Goal: Transaction & Acquisition: Purchase product/service

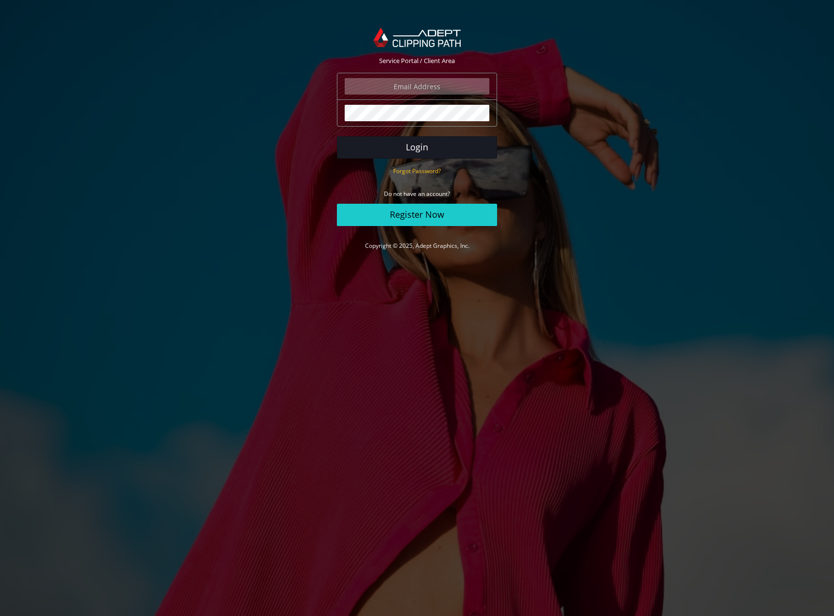
type input "marketing@beeswift.com"
click at [450, 152] on button "Login" at bounding box center [417, 147] width 160 height 22
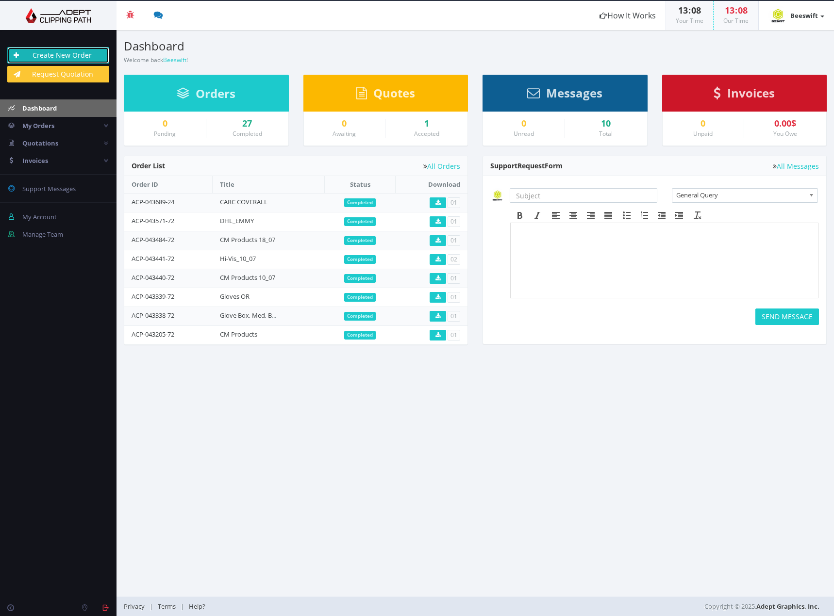
click at [48, 55] on link "Create New Order" at bounding box center [58, 55] width 102 height 16
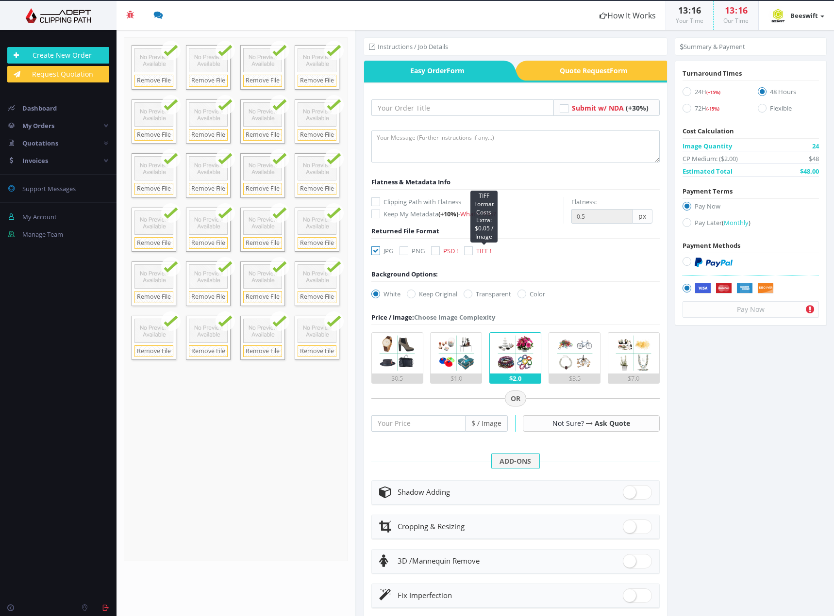
drag, startPoint x: 482, startPoint y: 248, endPoint x: 432, endPoint y: 250, distance: 50.0
click at [482, 248] on span "TIFF !" at bounding box center [483, 250] width 15 height 9
click at [473, 248] on input "TIFF ! TIFF Format Costs Extra: $0.05 / Image" at bounding box center [469, 251] width 6 height 6
checkbox input "true"
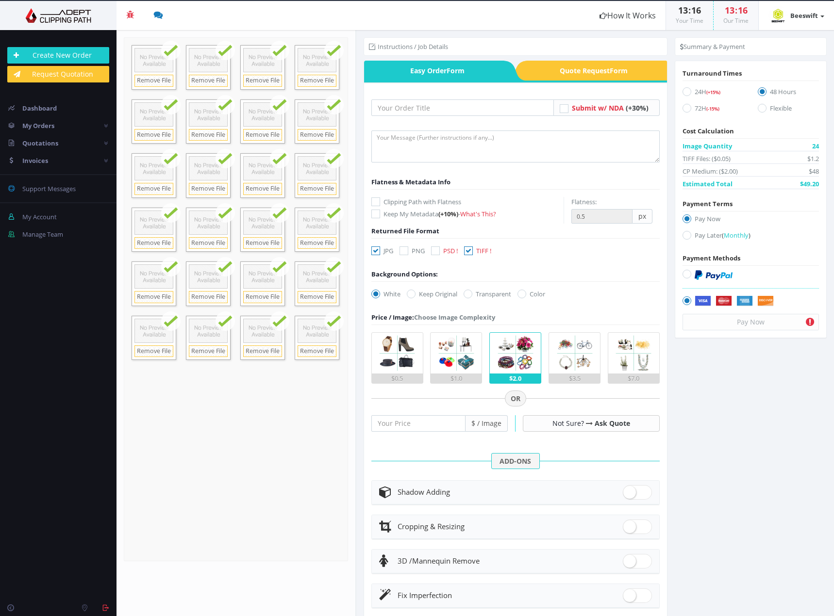
click at [386, 248] on label "JPG" at bounding box center [382, 251] width 22 height 10
click at [380, 248] on input "JPG" at bounding box center [377, 251] width 6 height 6
checkbox input "false"
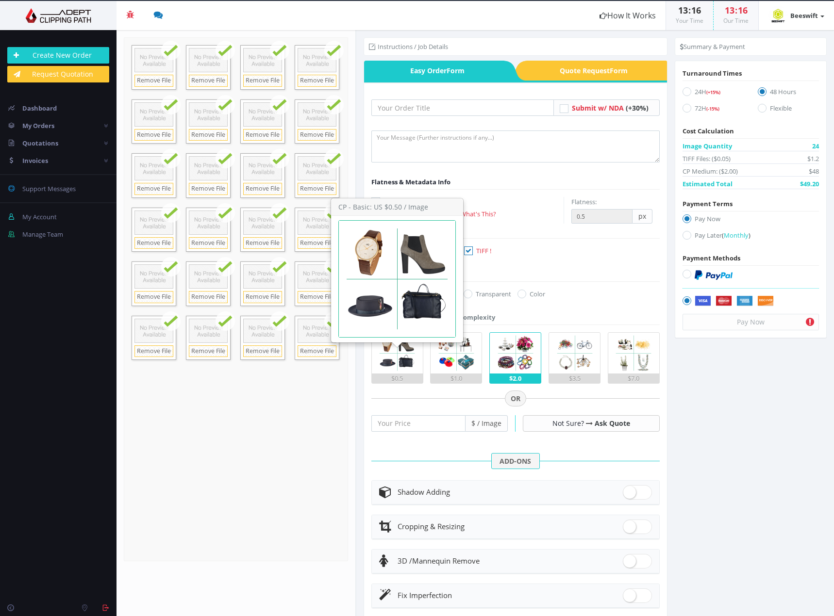
click at [395, 368] on img at bounding box center [397, 353] width 41 height 41
click at [0, 0] on input "$0.5" at bounding box center [0, 0] width 0 height 0
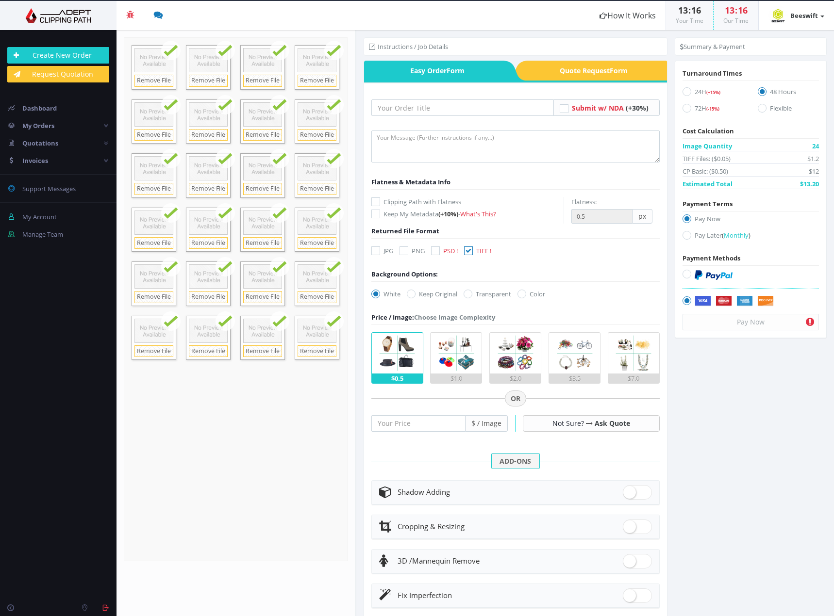
scroll to position [95, 0]
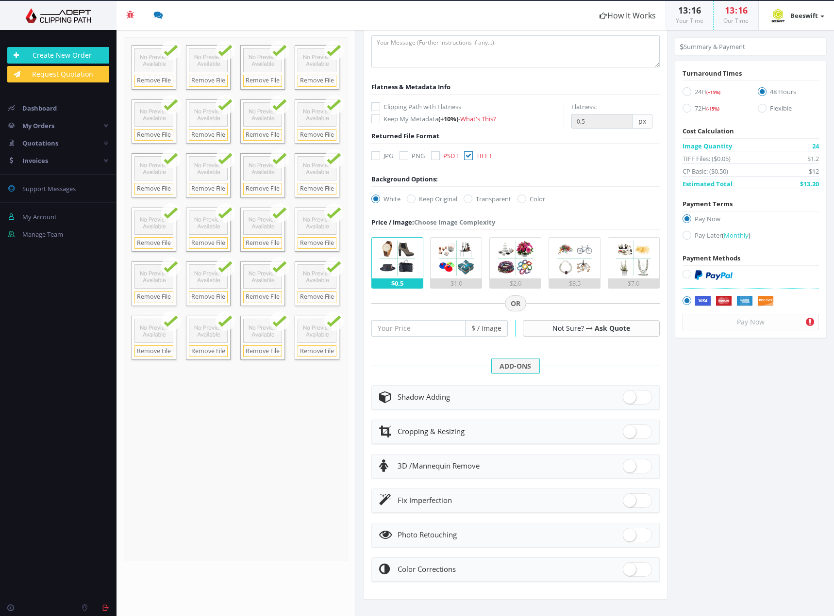
click at [652, 402] on header "Shadow Adding" at bounding box center [515, 398] width 287 height 24
click at [645, 401] on span at bounding box center [637, 397] width 29 height 15
click at [629, 398] on input "checkbox" at bounding box center [626, 395] width 6 height 6
checkbox input "true"
radio input "true"
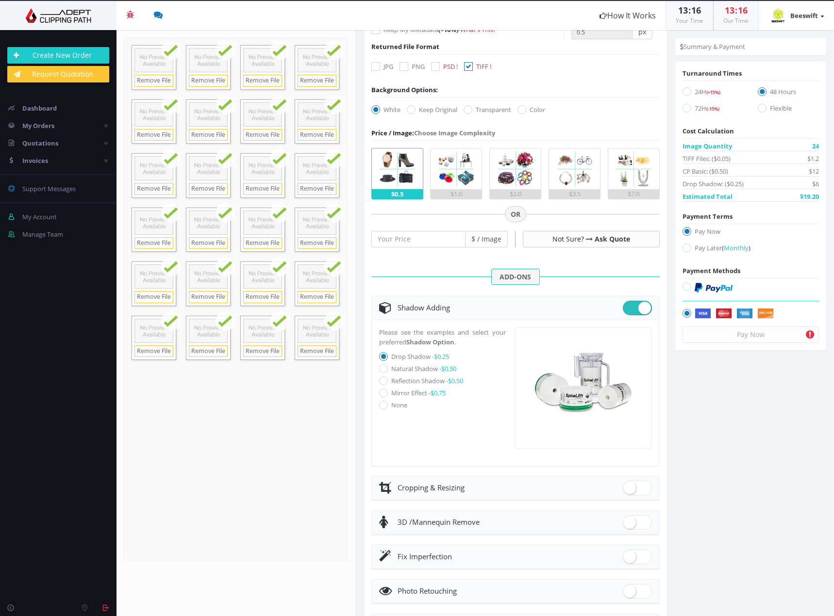
scroll to position [192, 0]
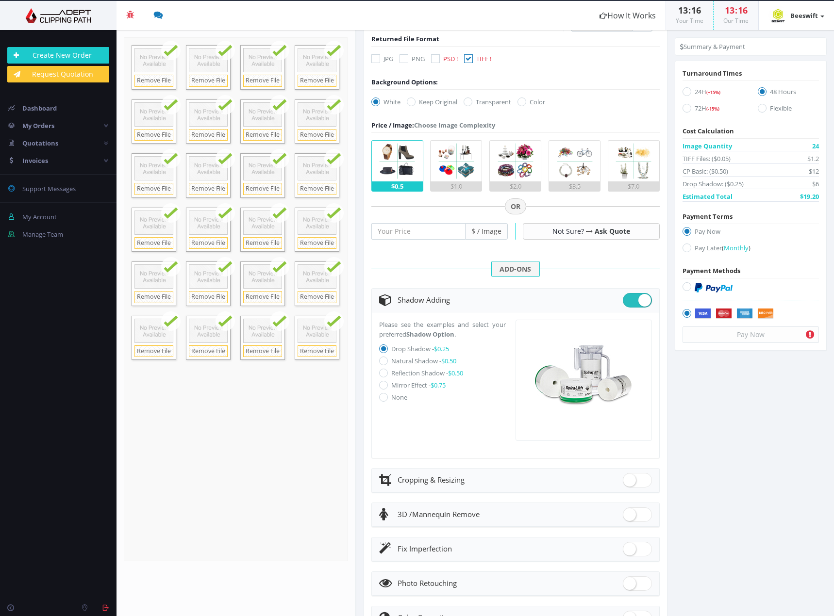
click at [415, 362] on label "Natural Shadow - $0.50" at bounding box center [423, 361] width 65 height 9
click at [388, 362] on input "Natural Shadow - $0.50" at bounding box center [384, 361] width 6 height 6
radio input "true"
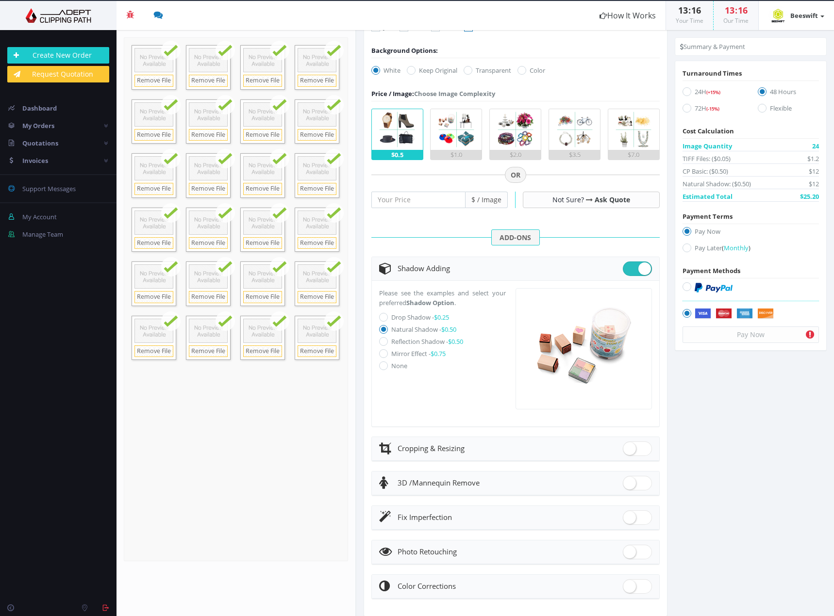
scroll to position [241, 0]
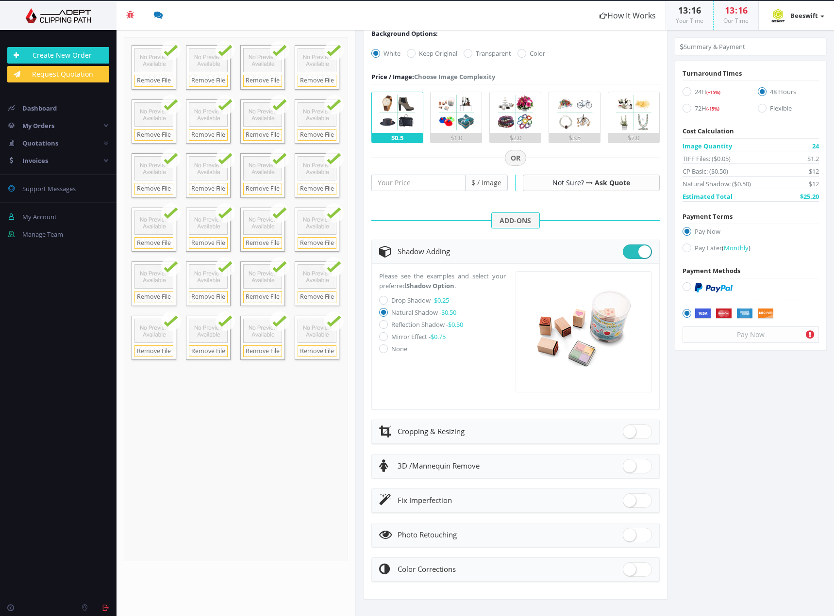
click at [638, 461] on span at bounding box center [637, 466] width 29 height 15
click at [629, 461] on input "checkbox" at bounding box center [626, 464] width 6 height 6
checkbox input "true"
radio input "true"
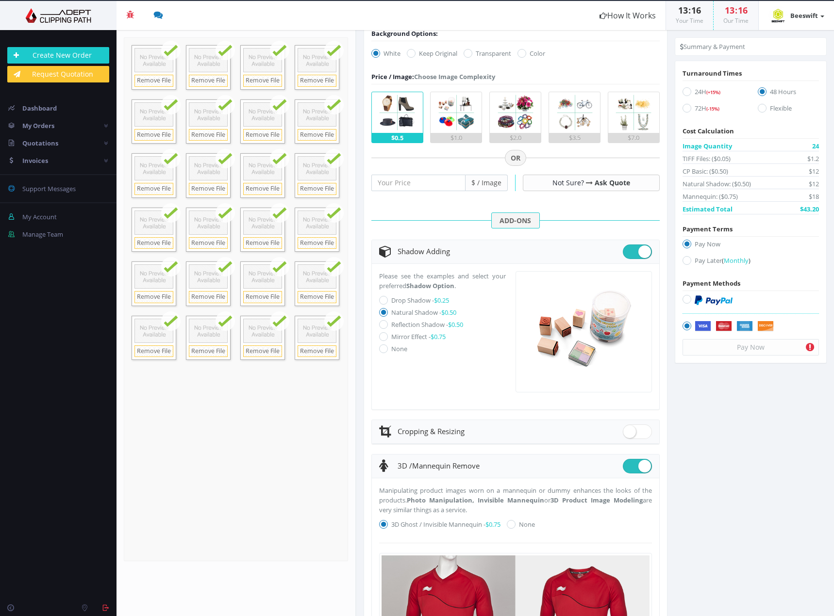
click at [638, 461] on span at bounding box center [637, 466] width 29 height 15
click at [629, 461] on input "checkbox" at bounding box center [626, 464] width 6 height 6
checkbox input "false"
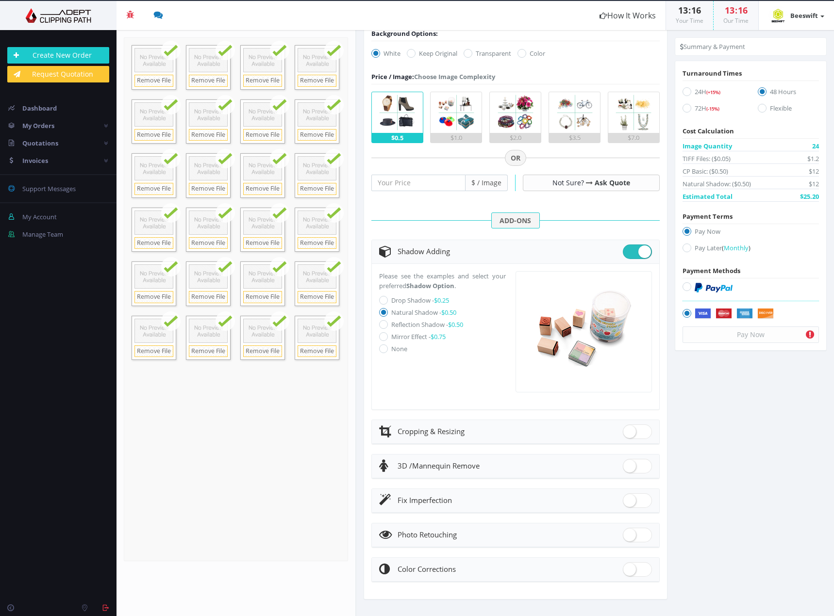
click at [635, 501] on span at bounding box center [637, 500] width 29 height 15
click at [629, 501] on input "checkbox" at bounding box center [626, 498] width 6 height 6
checkbox input "true"
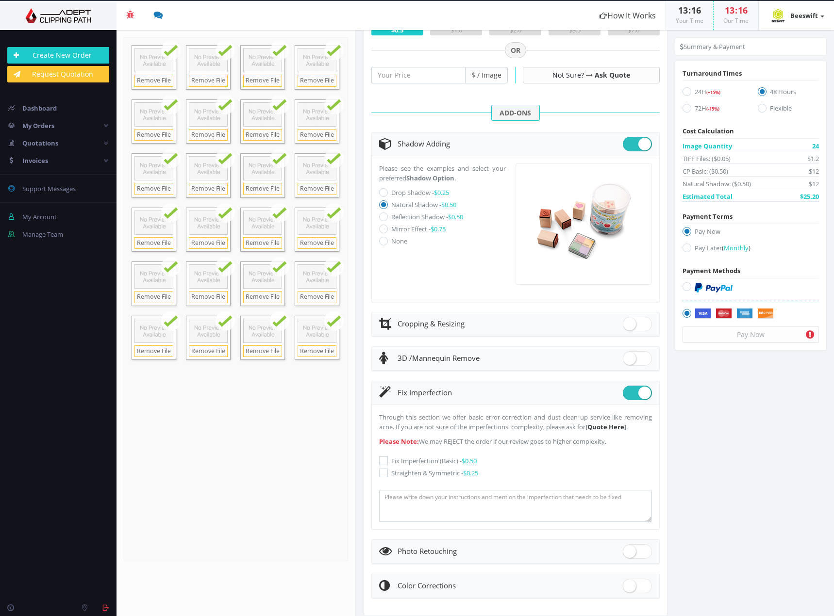
scroll to position [365, 0]
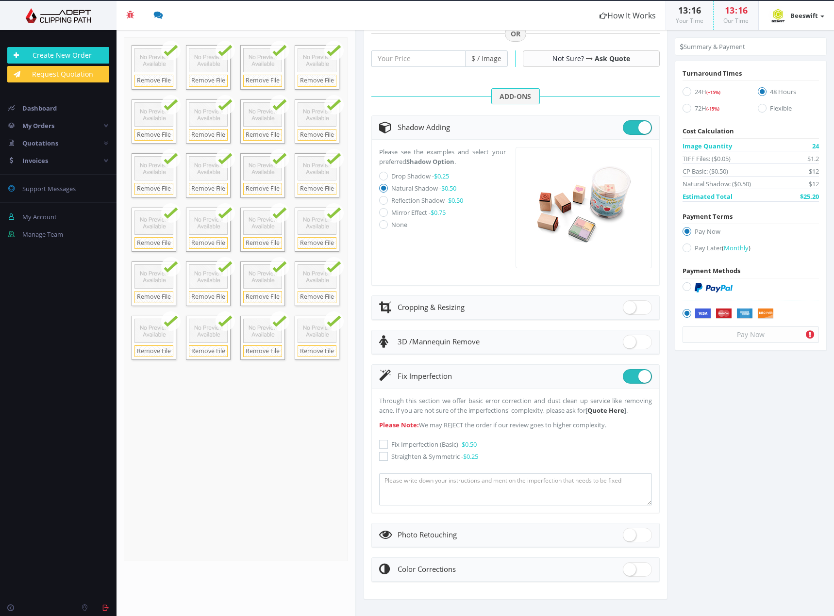
click at [419, 444] on label "Fix Imperfection (Basic) - $0.50" at bounding box center [515, 445] width 273 height 10
click at [388, 444] on input "Fix Imperfection (Basic) - $0.50" at bounding box center [384, 445] width 6 height 6
checkbox input "true"
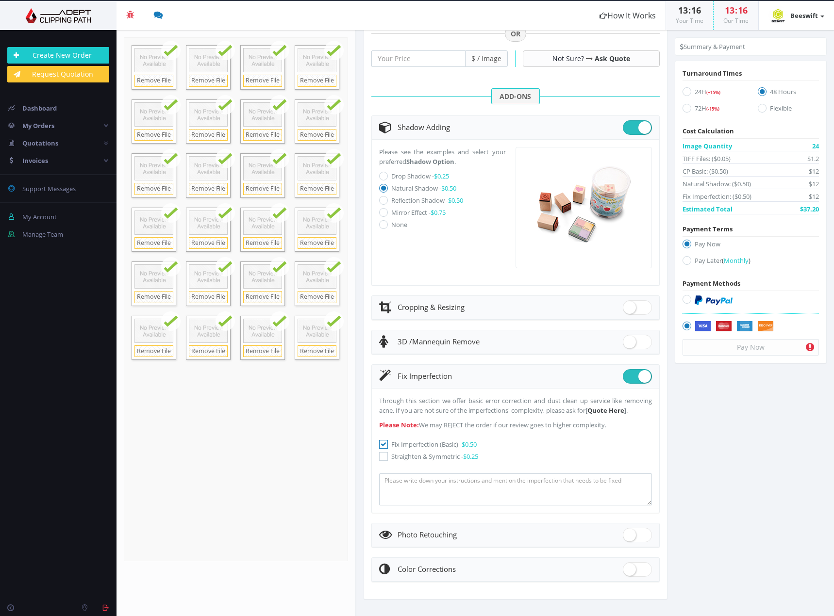
click at [417, 453] on label "Straighten & Symmetric - $0.25" at bounding box center [515, 457] width 273 height 10
click at [388, 454] on input "Straighten & Symmetric - $0.25" at bounding box center [384, 457] width 6 height 6
checkbox input "true"
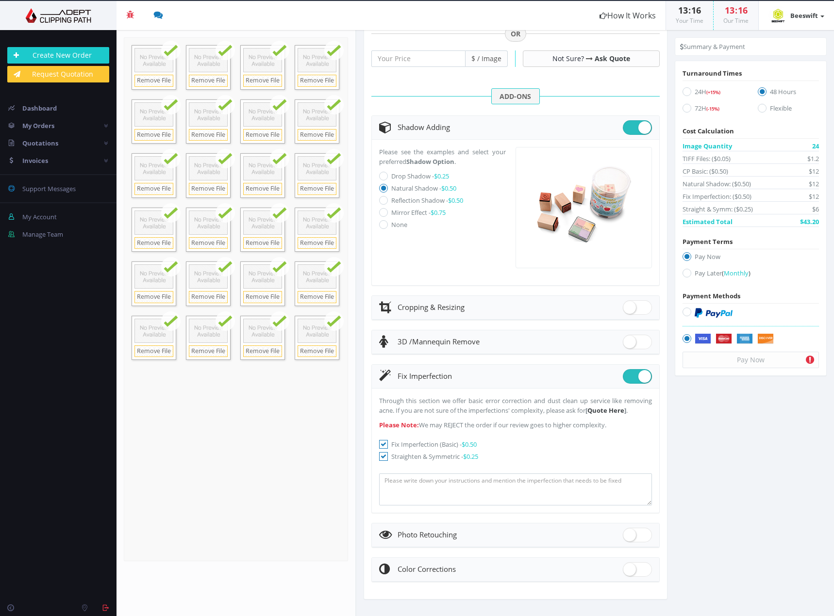
click at [625, 534] on span at bounding box center [637, 535] width 29 height 15
click at [625, 534] on input "checkbox" at bounding box center [626, 533] width 6 height 6
checkbox input "true"
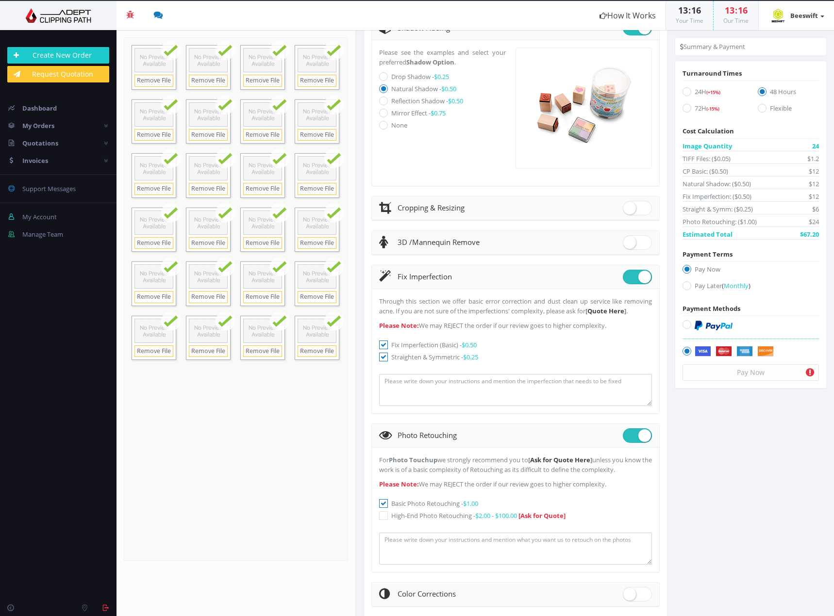
scroll to position [489, 0]
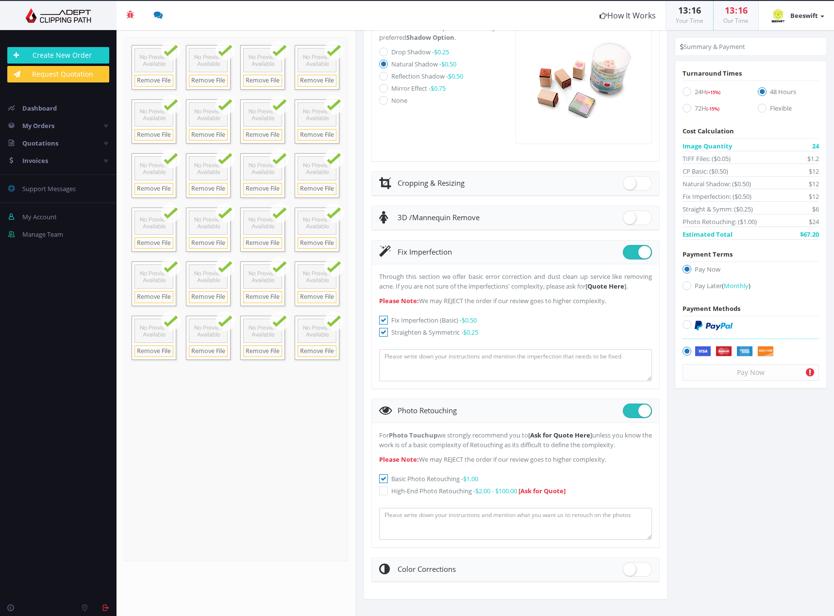
click at [702, 109] on label "72H (-15%)" at bounding box center [712, 109] width 61 height 13
click at [691, 109] on input "72H (-15%)" at bounding box center [688, 108] width 6 height 6
radio input "true"
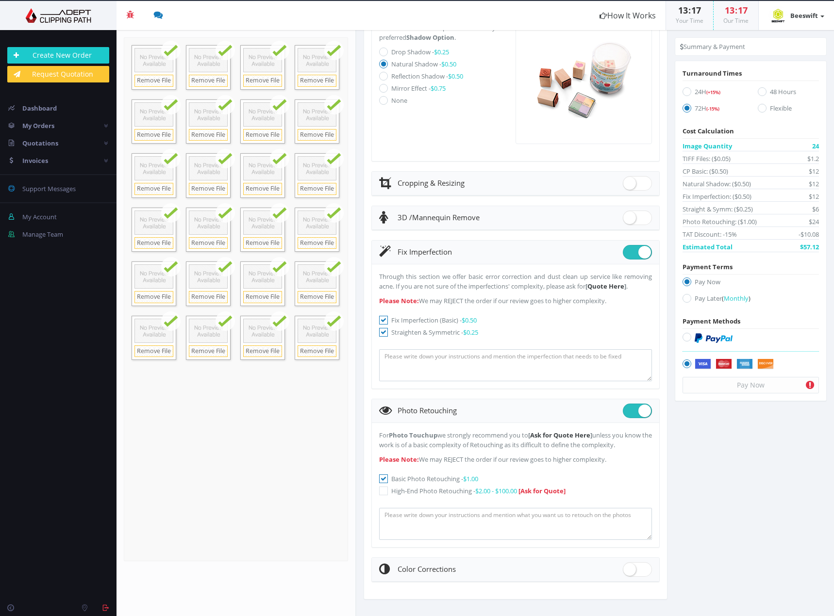
click at [511, 275] on p "Through this section we offer basic error correction and dust clean up service …" at bounding box center [515, 281] width 273 height 19
drag, startPoint x: 526, startPoint y: 278, endPoint x: 528, endPoint y: 284, distance: 6.8
click at [528, 284] on p "Through this section we offer basic error correction and dust clean up service …" at bounding box center [515, 281] width 273 height 19
click at [515, 360] on textarea at bounding box center [515, 365] width 273 height 32
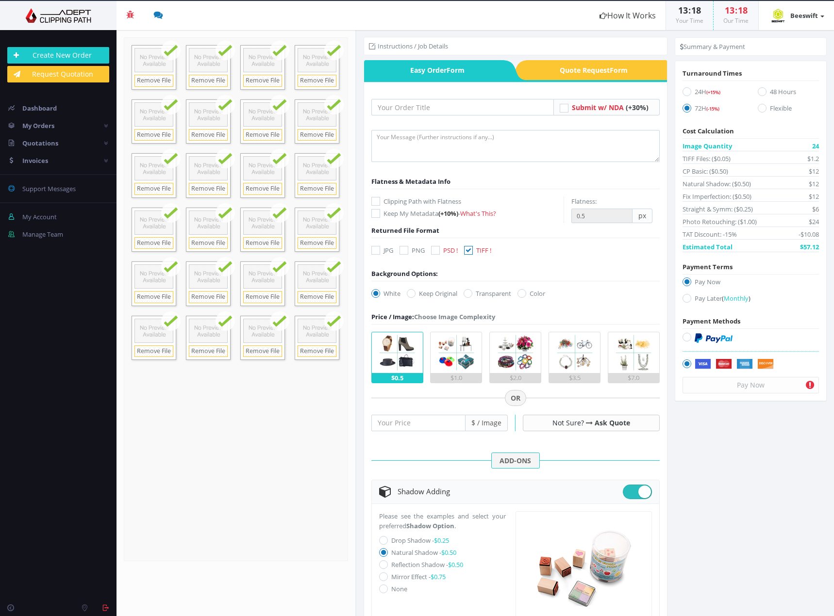
scroll to position [0, 0]
type textarea "Remove dust and wrinkles"
click at [444, 137] on textarea at bounding box center [515, 147] width 288 height 32
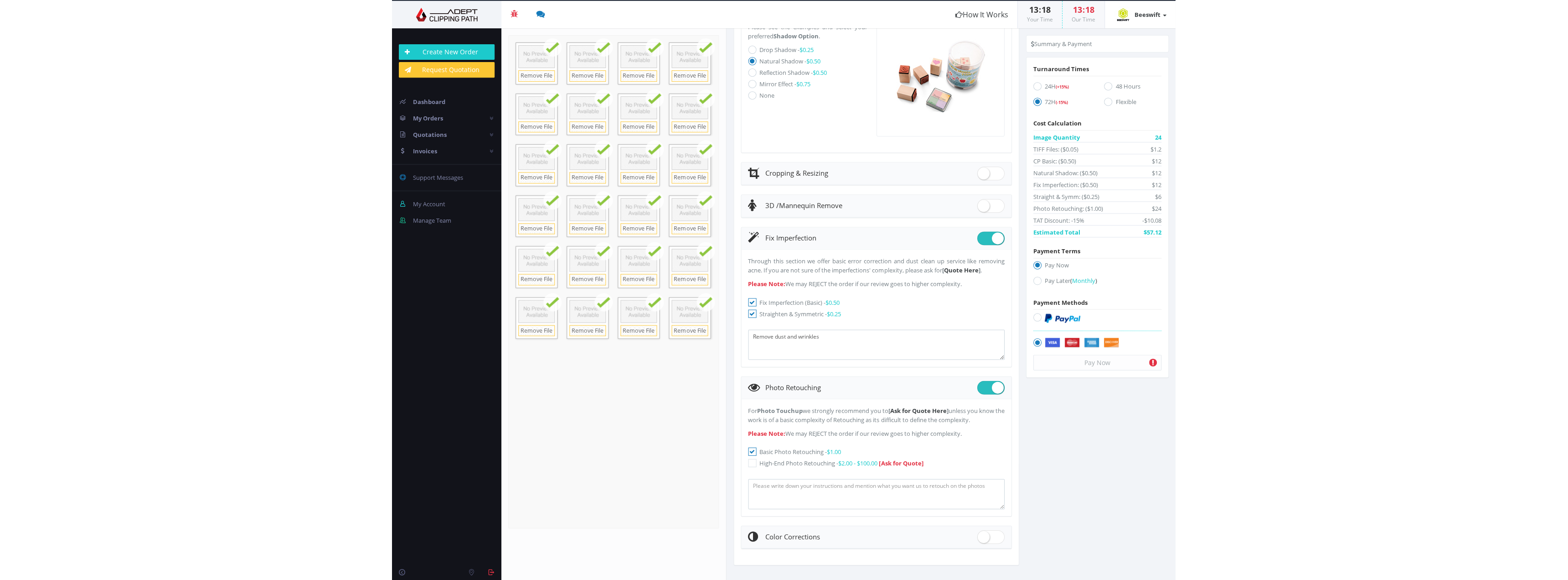
scroll to position [460, 0]
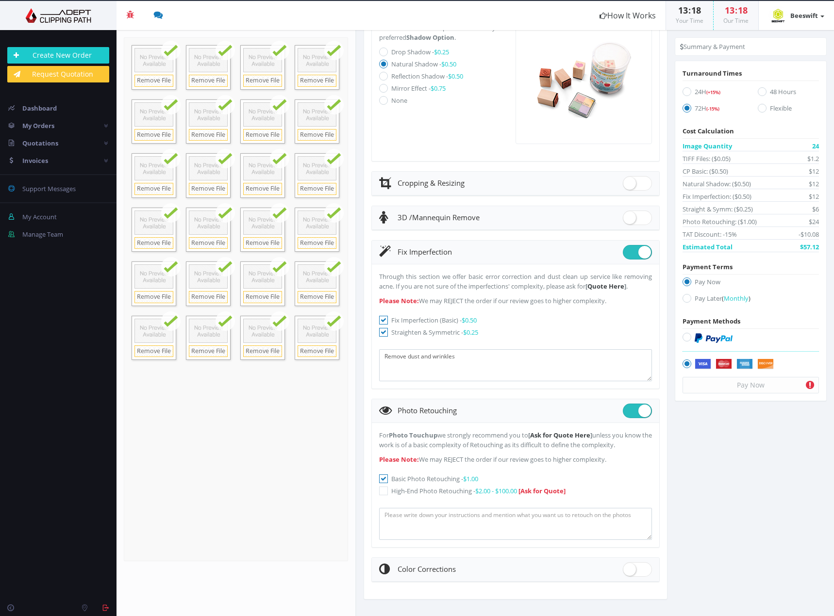
type textarea "For the socks, can you remove the book beneath the heel please"
drag, startPoint x: 502, startPoint y: 360, endPoint x: 311, endPoint y: 366, distance: 191.7
click at [311, 366] on section "Upload Completed: 100 % 35.3" at bounding box center [474, 323] width 717 height 586
click at [452, 517] on textarea at bounding box center [515, 524] width 273 height 32
paste textarea "Remove dust and wrinkles"
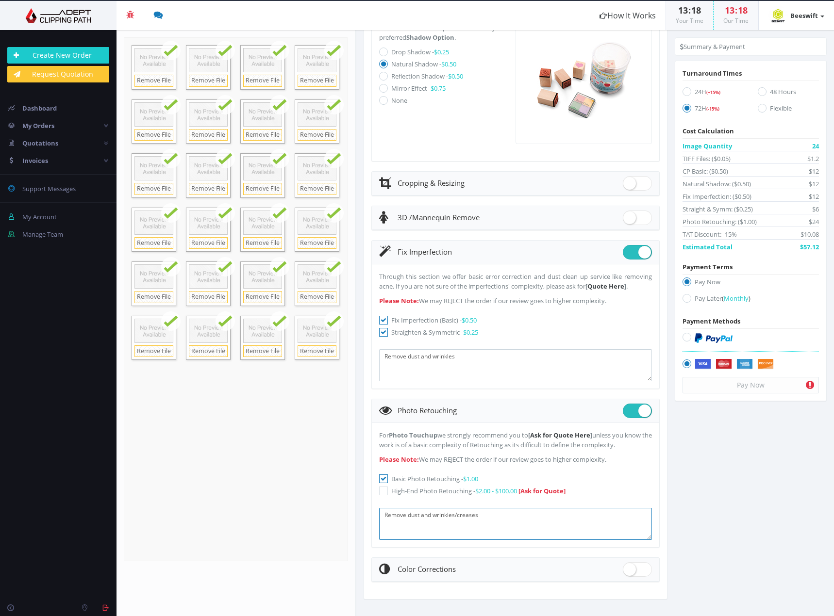
type textarea "Remove dust and wrinkles/creases"
click at [500, 355] on textarea "Remove dust and wrinkles" at bounding box center [515, 365] width 273 height 32
type textarea "Remove dust and wrinkles/creases"
click at [730, 48] on li "Summary & Payment" at bounding box center [712, 47] width 65 height 10
click at [158, 434] on form "Drop files here to upload 35.3 MB IMG_0017.CR2 Check" at bounding box center [236, 299] width 224 height 524
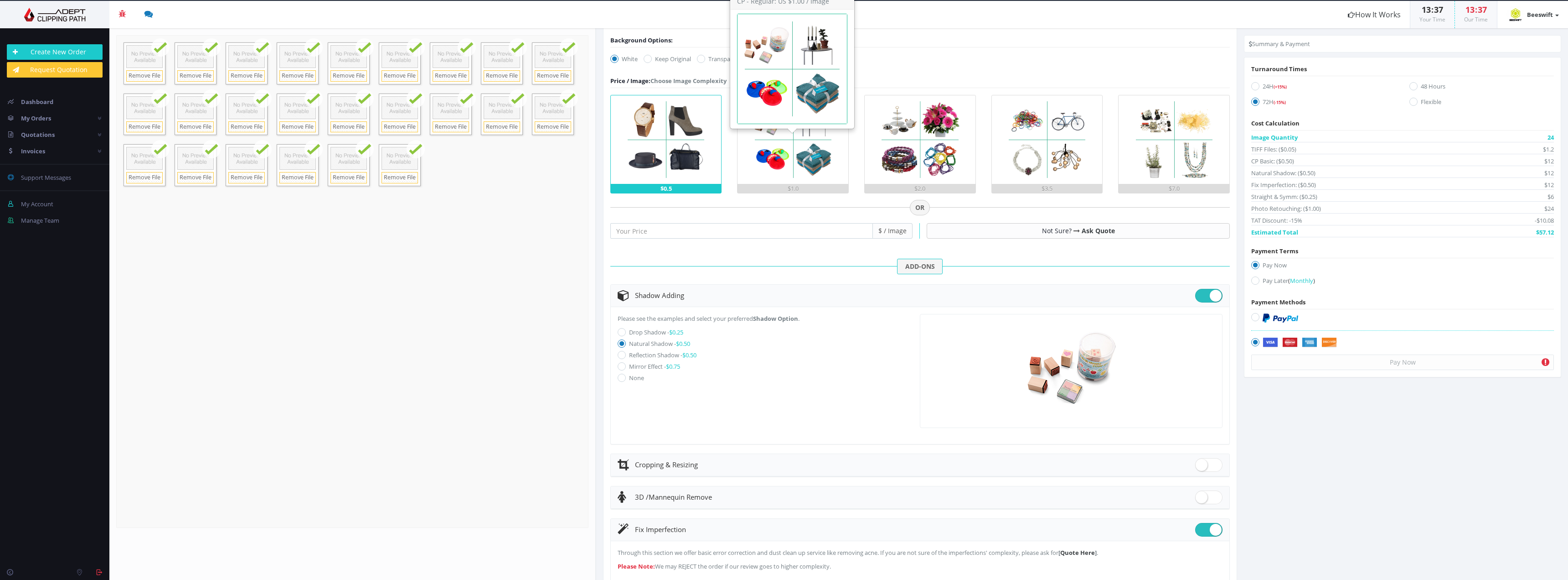
scroll to position [0, 0]
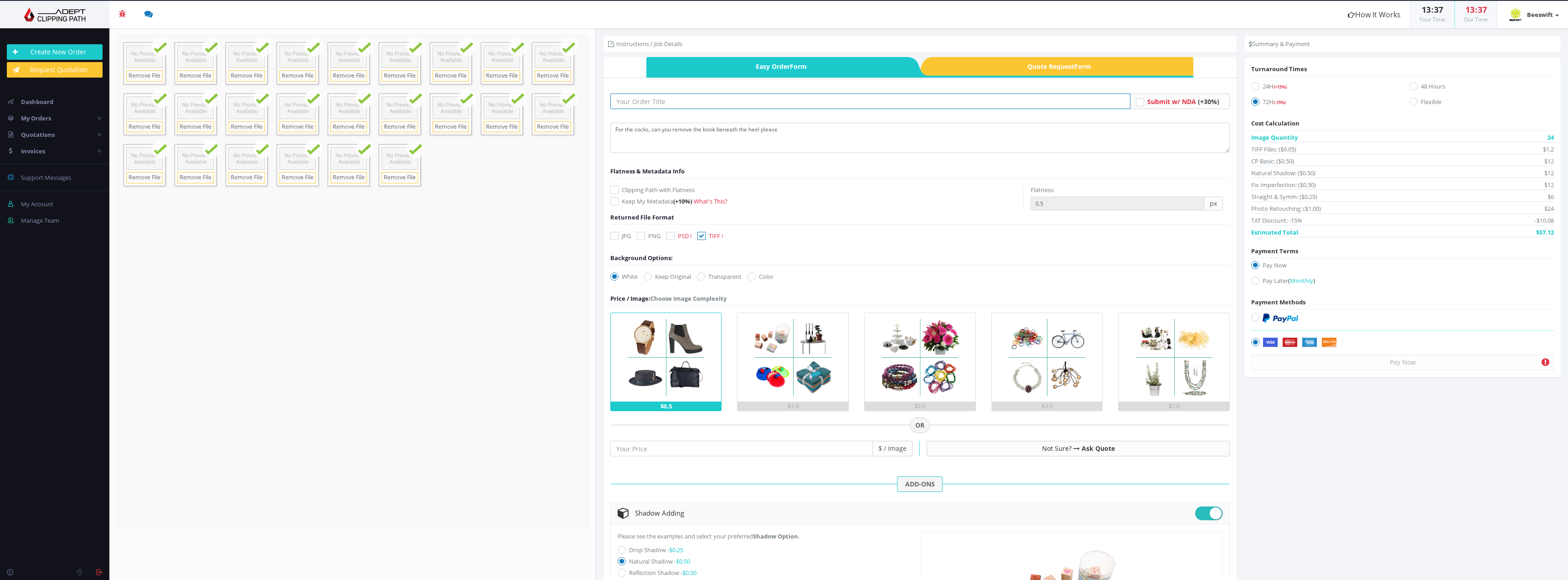
click at [678, 103] on input "text" at bounding box center [871, 101] width 520 height 15
type input "Shoes and Socks"
click at [783, 134] on textarea "For the socks, can you remove the book beneath the heel please" at bounding box center [921, 138] width 620 height 30
click at [775, 132] on textarea "For the socks, can you remove the book beneath the heel please and remove any d…" at bounding box center [921, 138] width 620 height 30
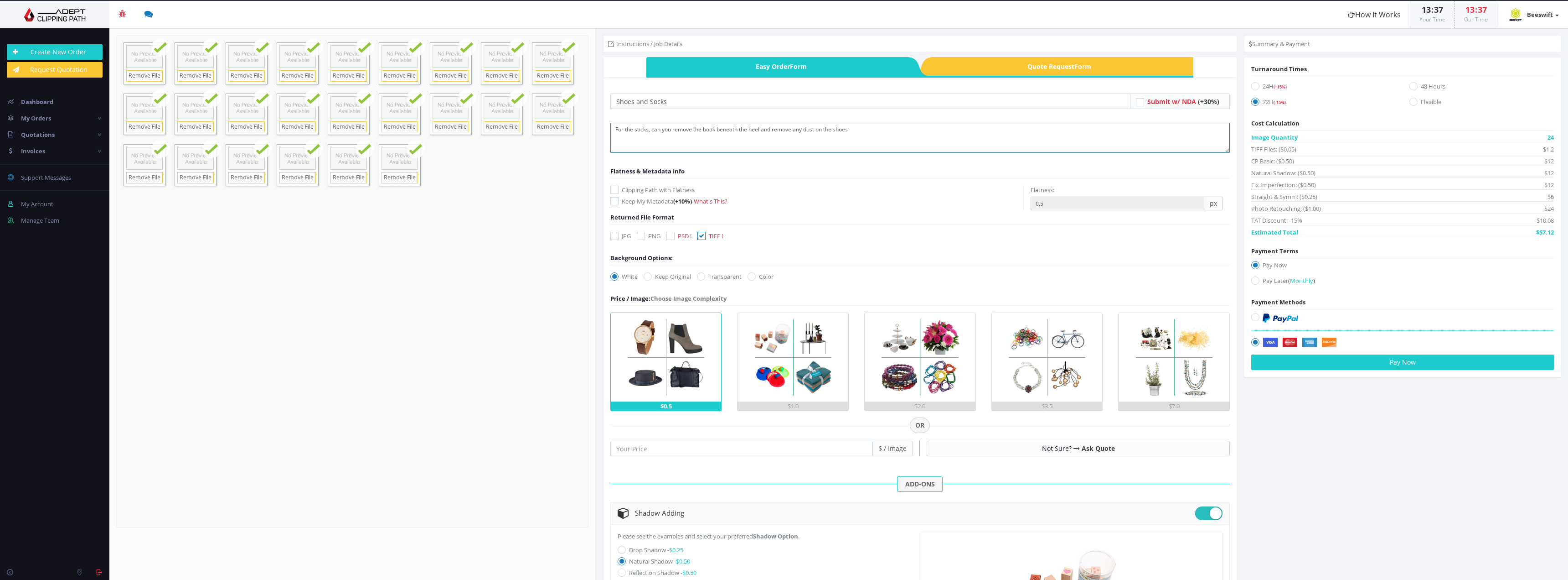
click at [783, 129] on textarea "For the socks, can you remove the book beneath the heel and remove any dust on …" at bounding box center [921, 138] width 620 height 30
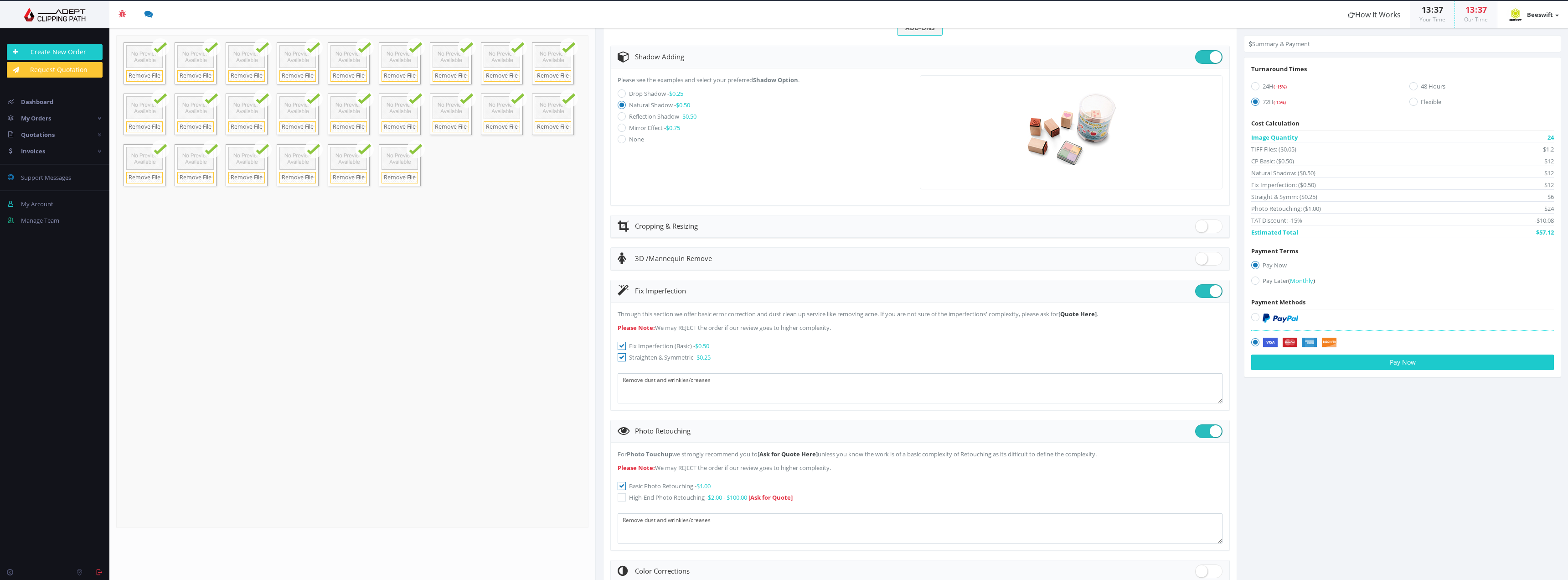
scroll to position [492, 0]
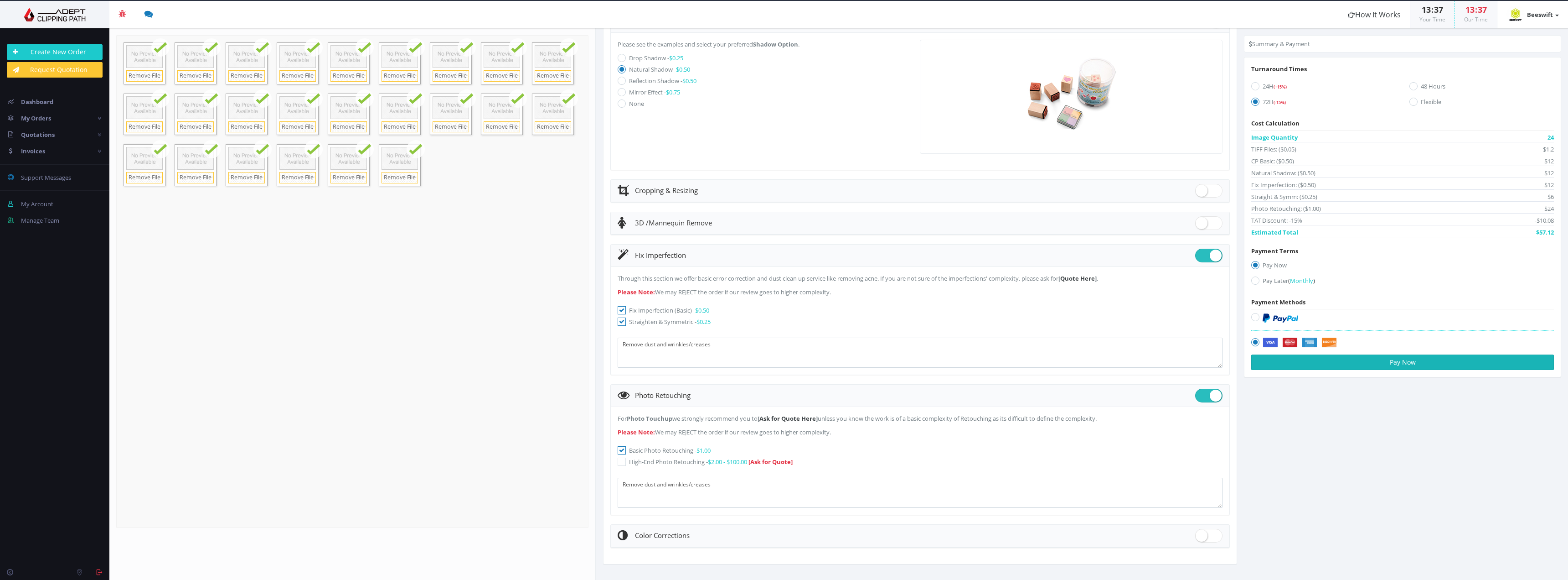
type textarea "For the socks, can you remove the book beneath the heel and remove any dust on …"
click at [783, 362] on button "Pay Now" at bounding box center [1403, 362] width 303 height 15
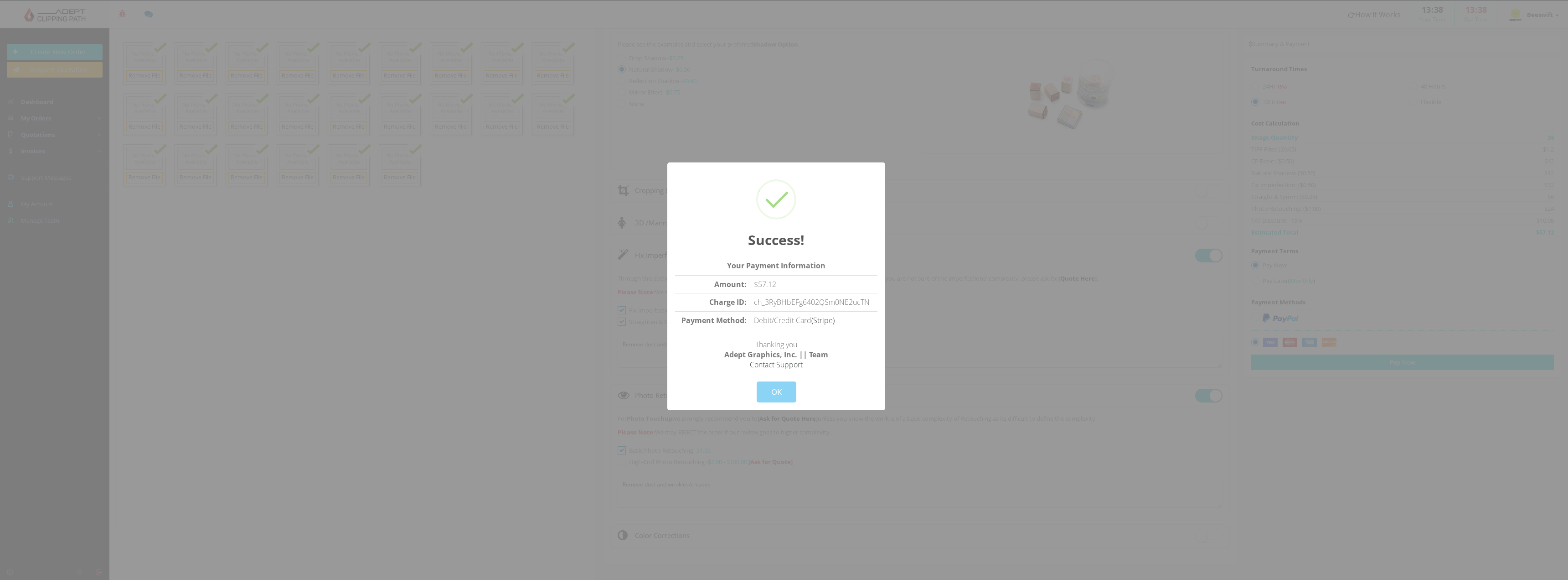
click at [783, 384] on button "OK" at bounding box center [776, 392] width 39 height 21
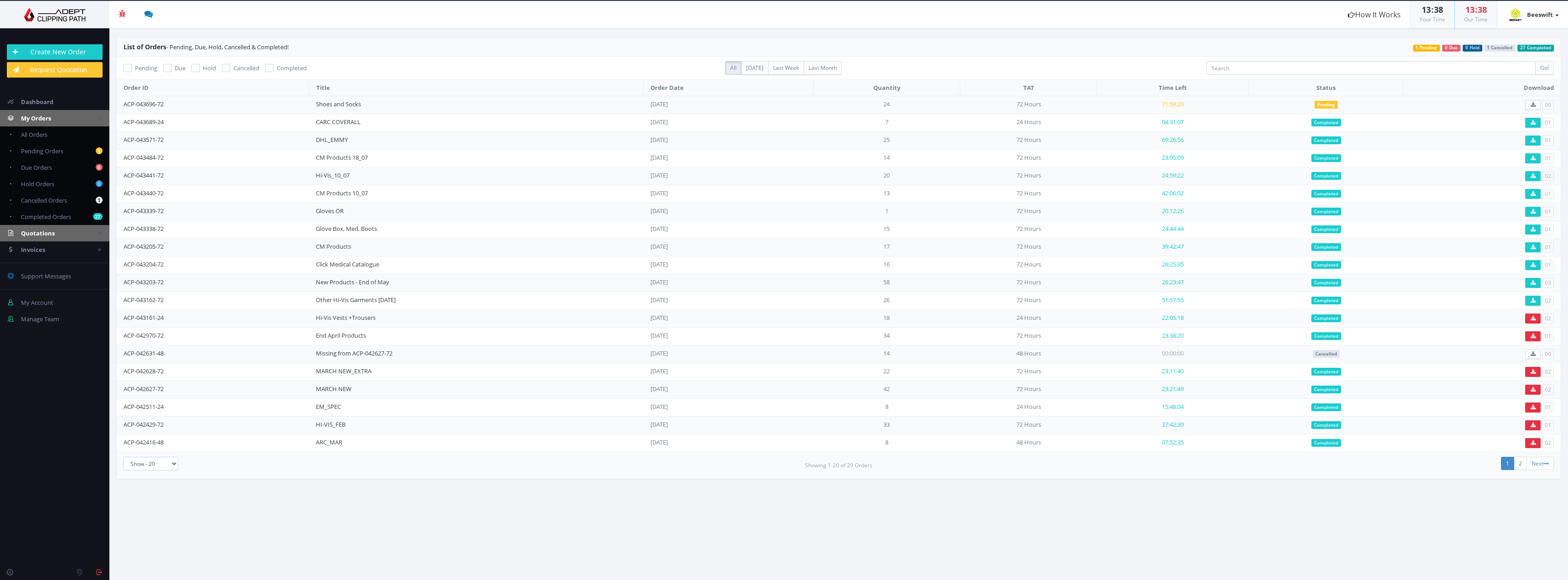
click at [60, 231] on link "Quotations" at bounding box center [54, 232] width 109 height 16
click at [58, 149] on link "All Quotes" at bounding box center [54, 150] width 109 height 16
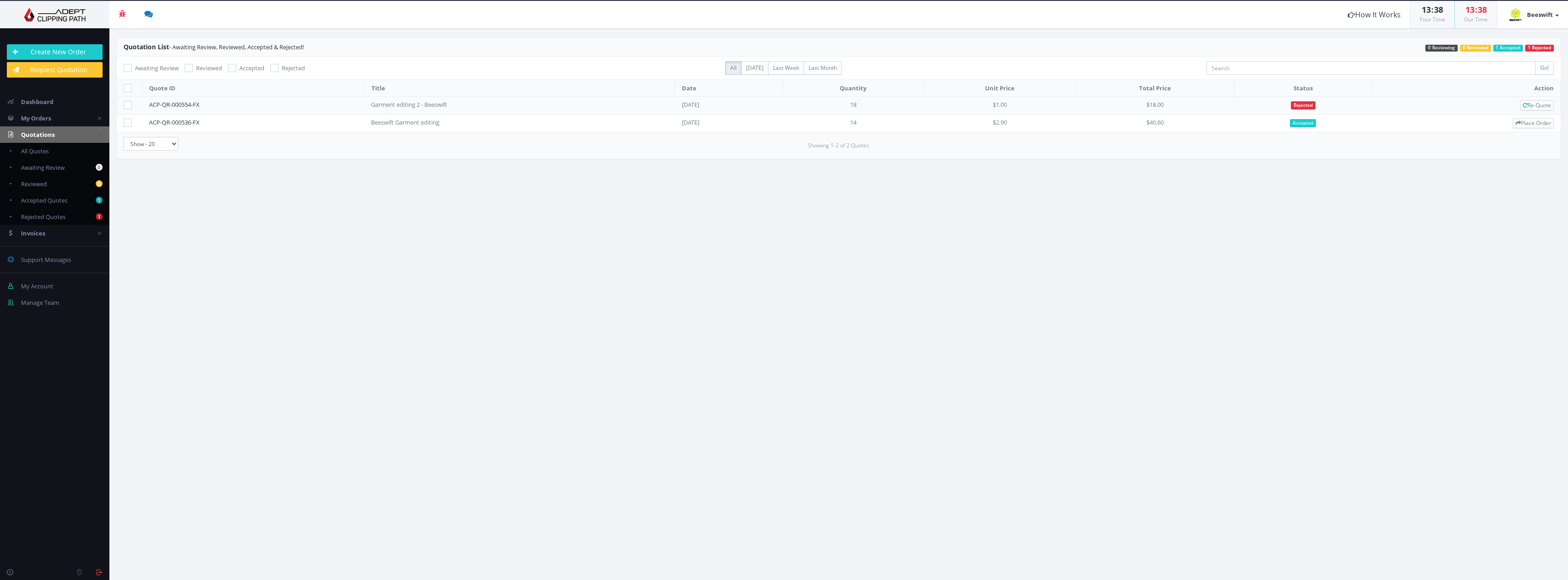
click at [49, 243] on ul "0 Support Messages My Account Manage Team" at bounding box center [54, 276] width 109 height 70
click at [50, 241] on link "Invoices" at bounding box center [54, 232] width 109 height 16
click at [69, 182] on link "29 Paid Invoices" at bounding box center [54, 183] width 109 height 16
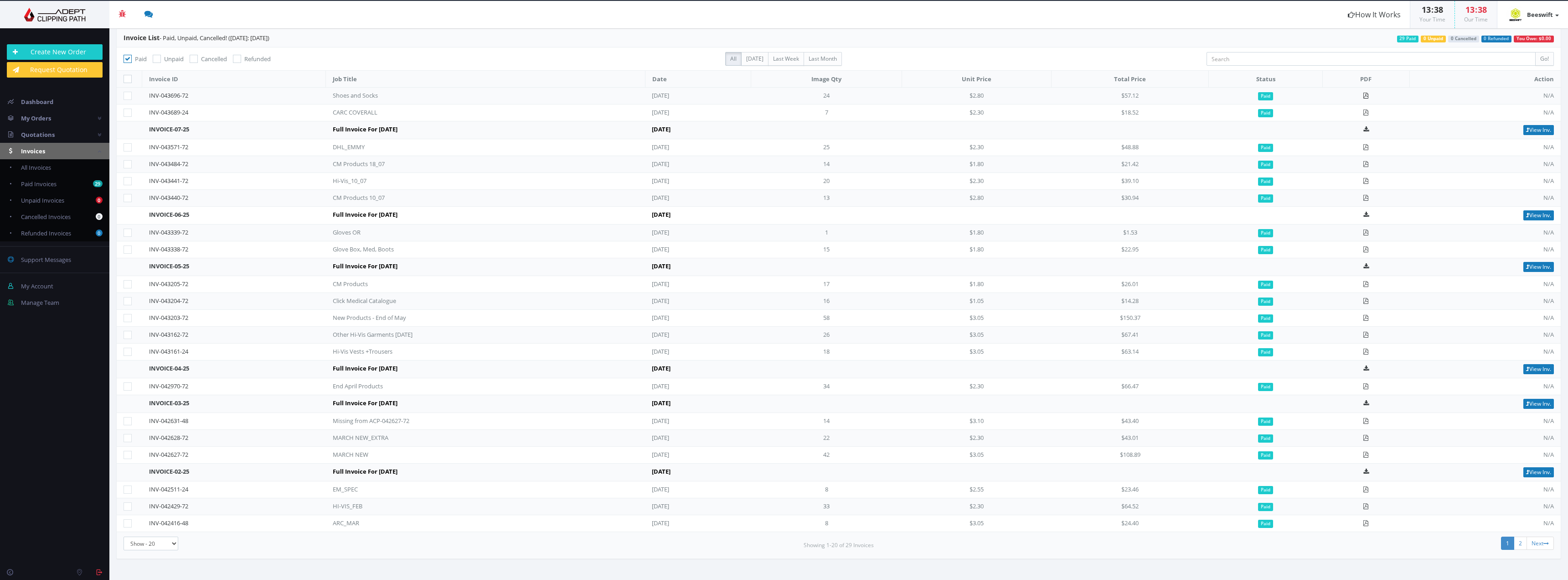
click at [1369, 92] on icon at bounding box center [1366, 95] width 6 height 6
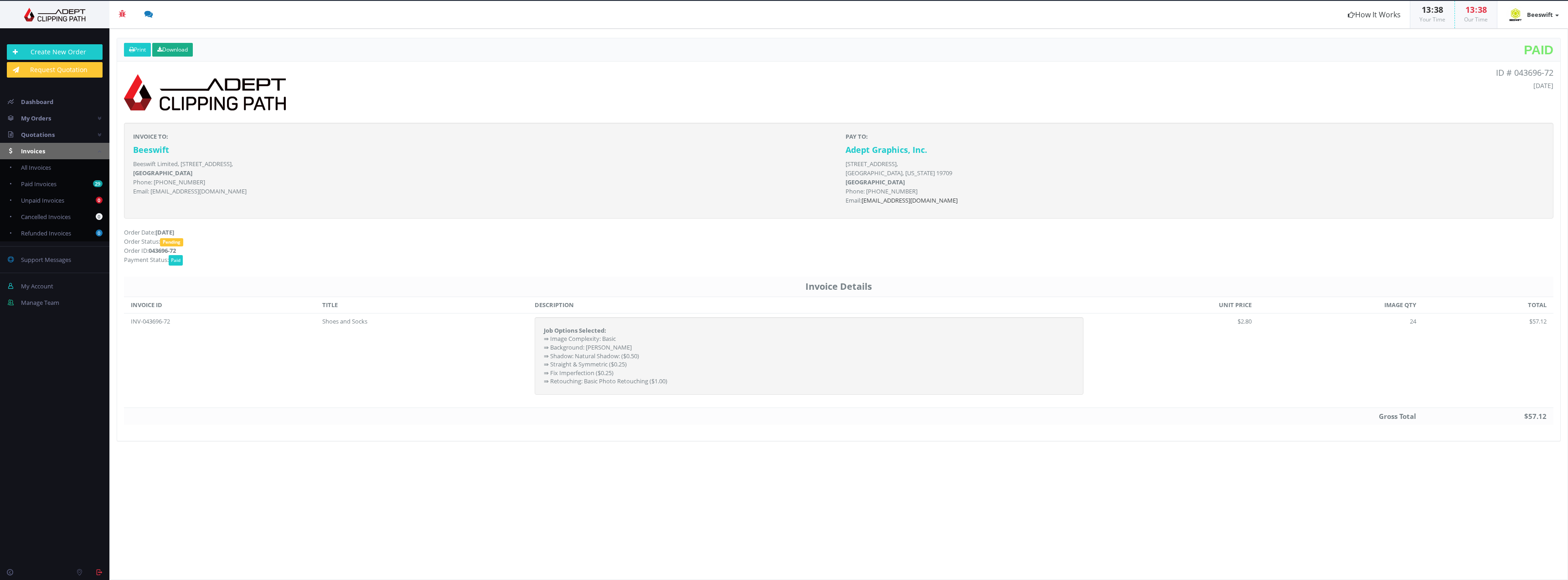
click at [138, 57] on header "Print Download Paid" at bounding box center [839, 50] width 1443 height 24
click at [138, 56] on link "Print" at bounding box center [137, 50] width 27 height 14
